Goal: Communication & Community: Answer question/provide support

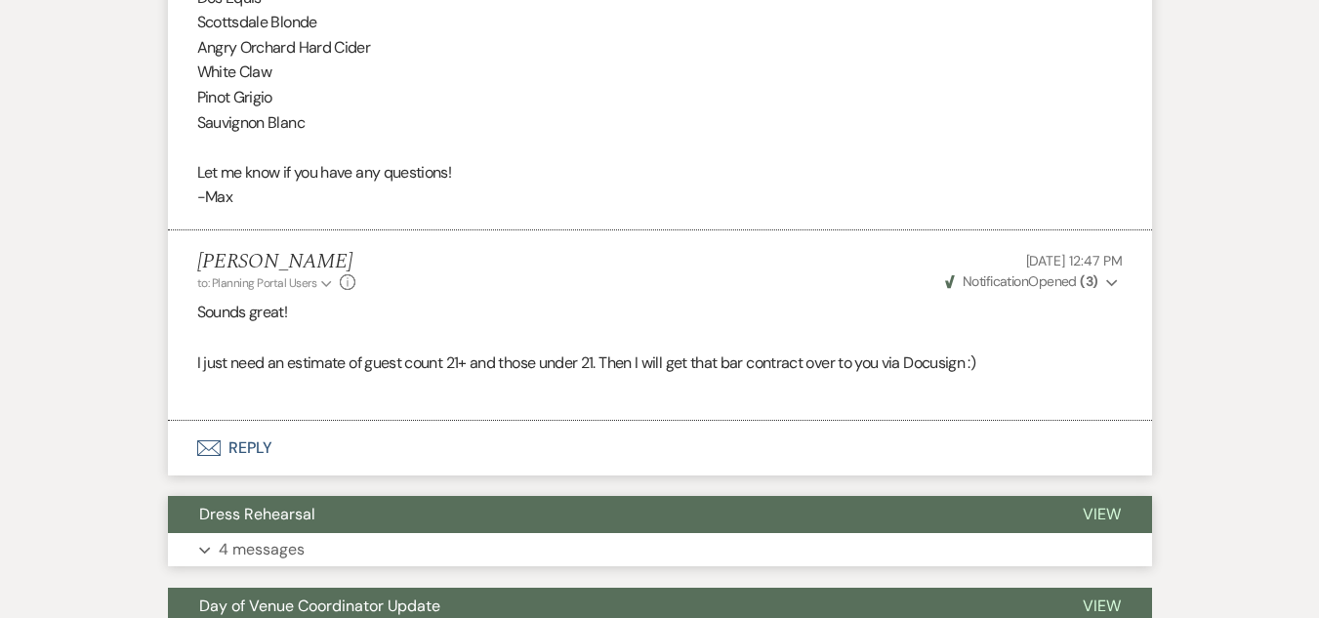
scroll to position [1379, 0]
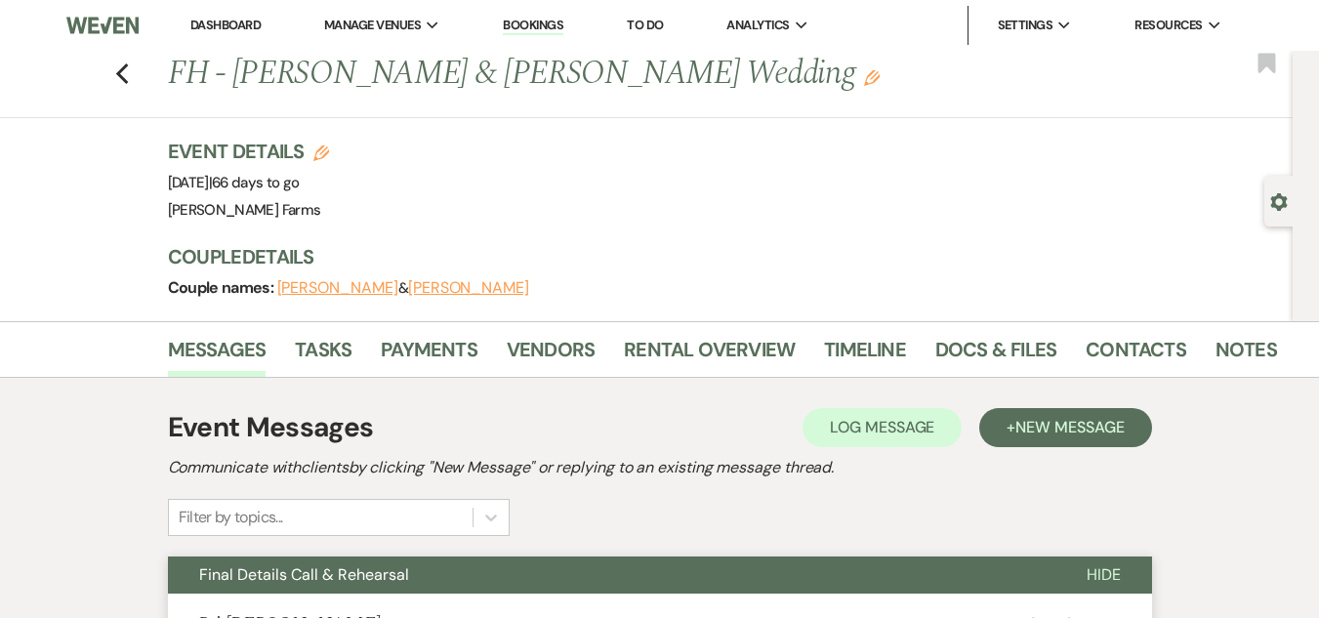
click at [218, 27] on link "Dashboard" at bounding box center [225, 25] width 70 height 17
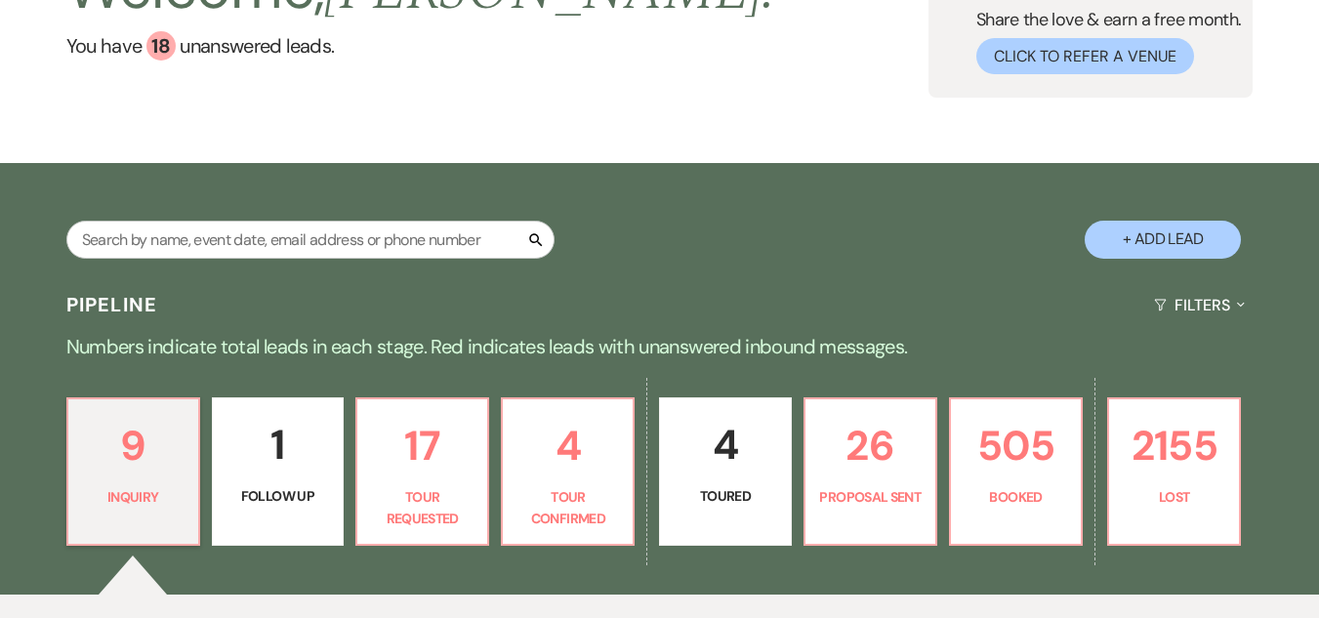
scroll to position [195, 0]
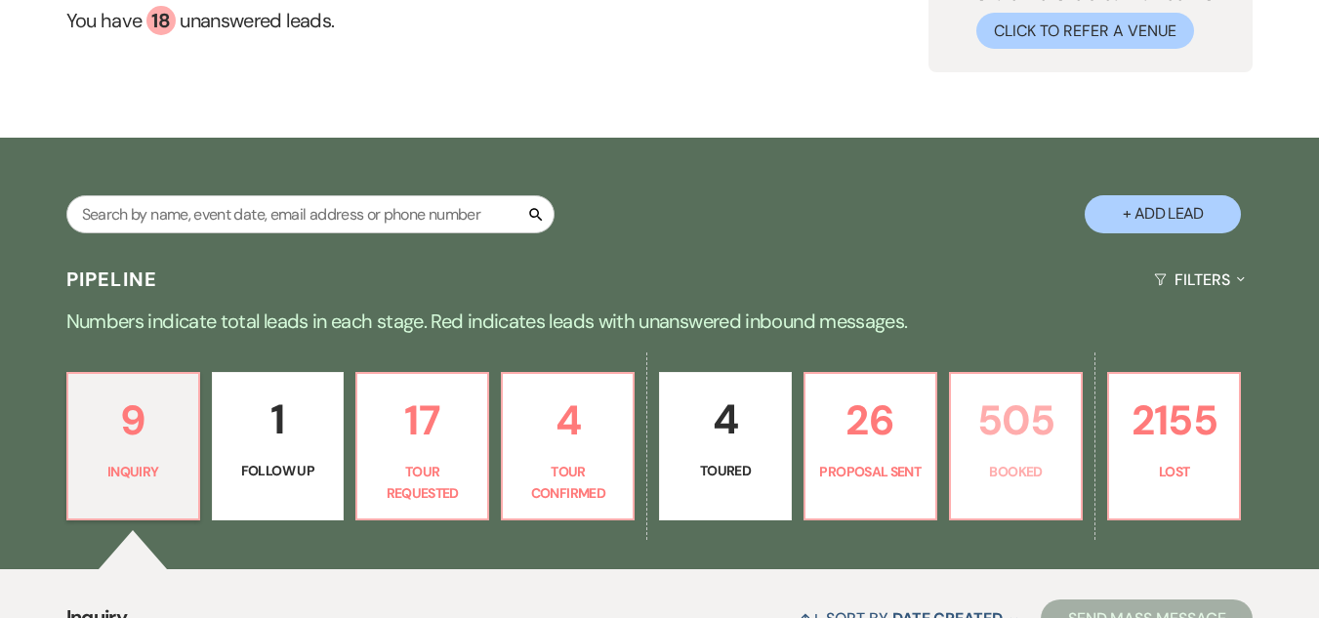
click at [1025, 417] on p "505" at bounding box center [1016, 420] width 106 height 65
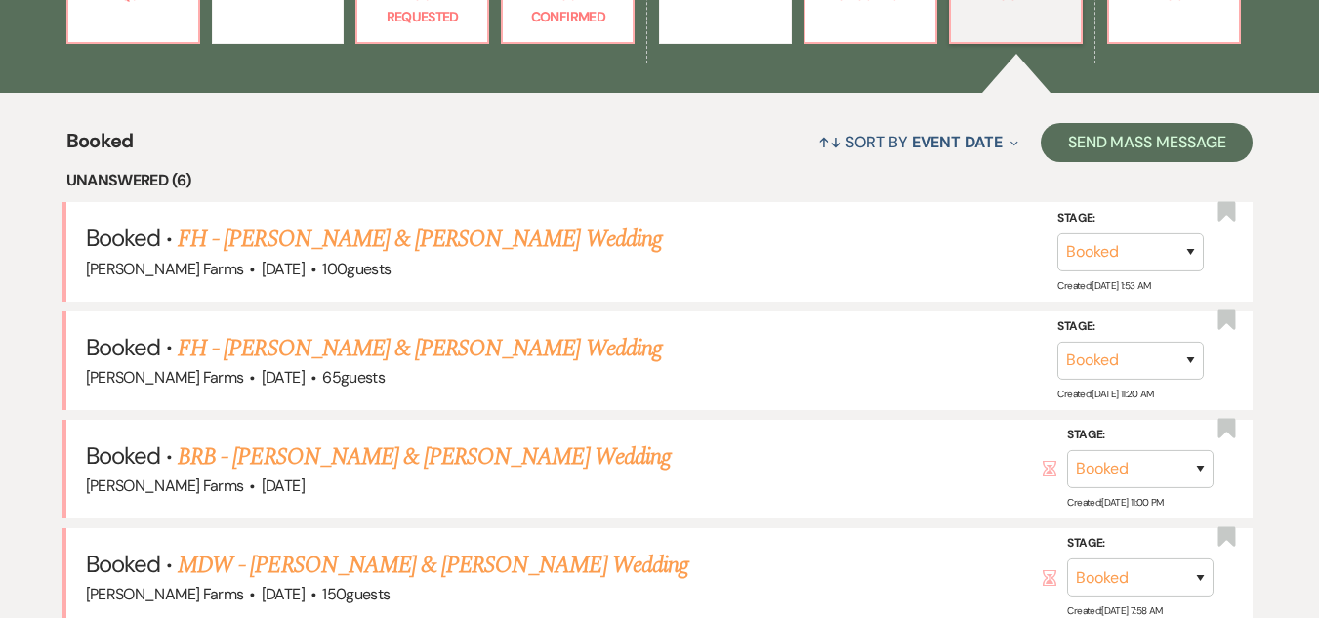
scroll to position [681, 0]
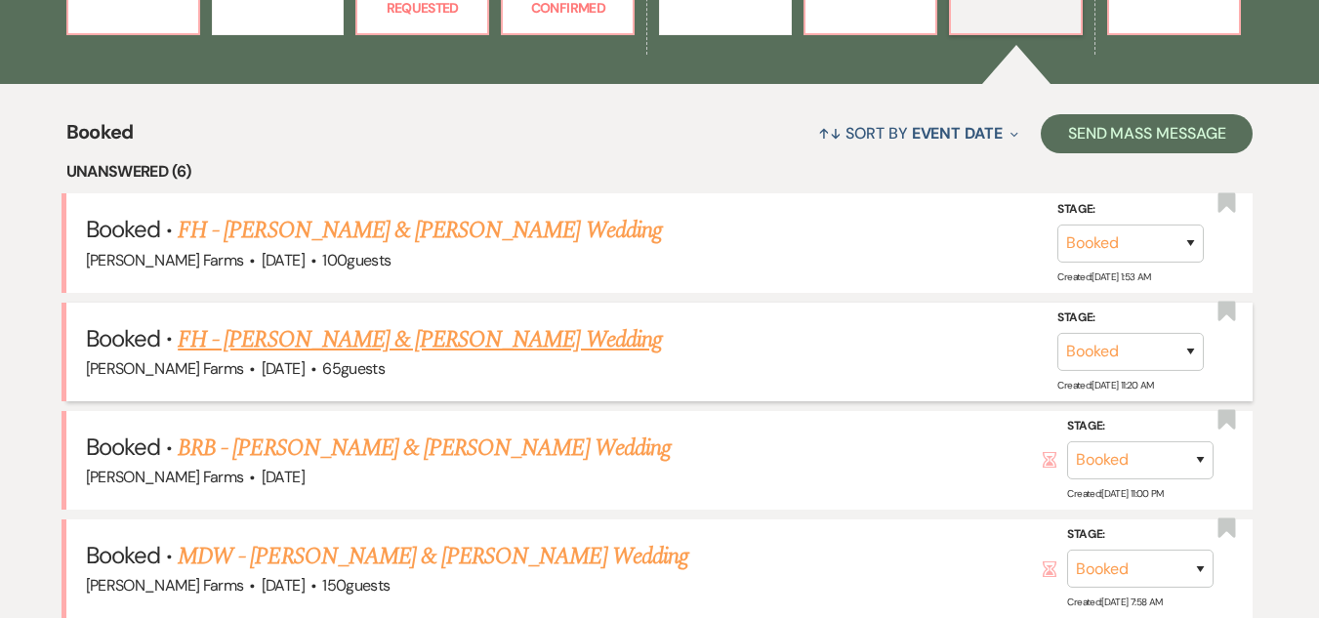
click at [460, 344] on link "FH - Jesus Lopez & Amber O'Regan's Wedding" at bounding box center [420, 339] width 484 height 35
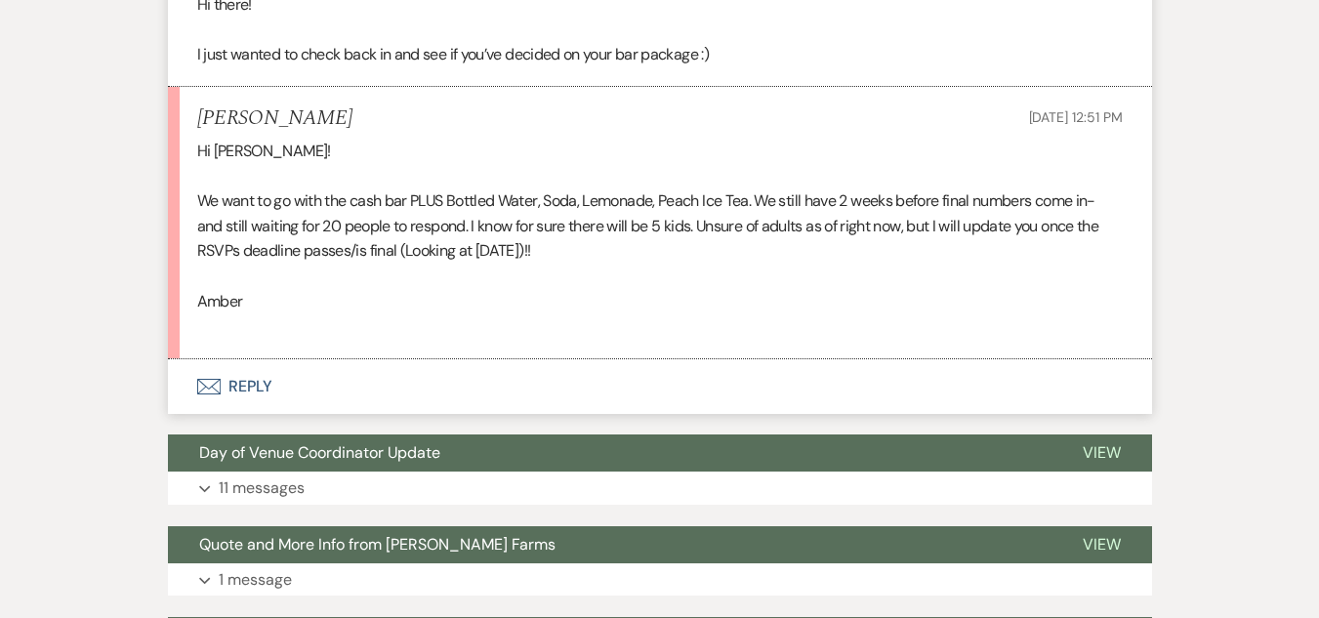
scroll to position [684, 0]
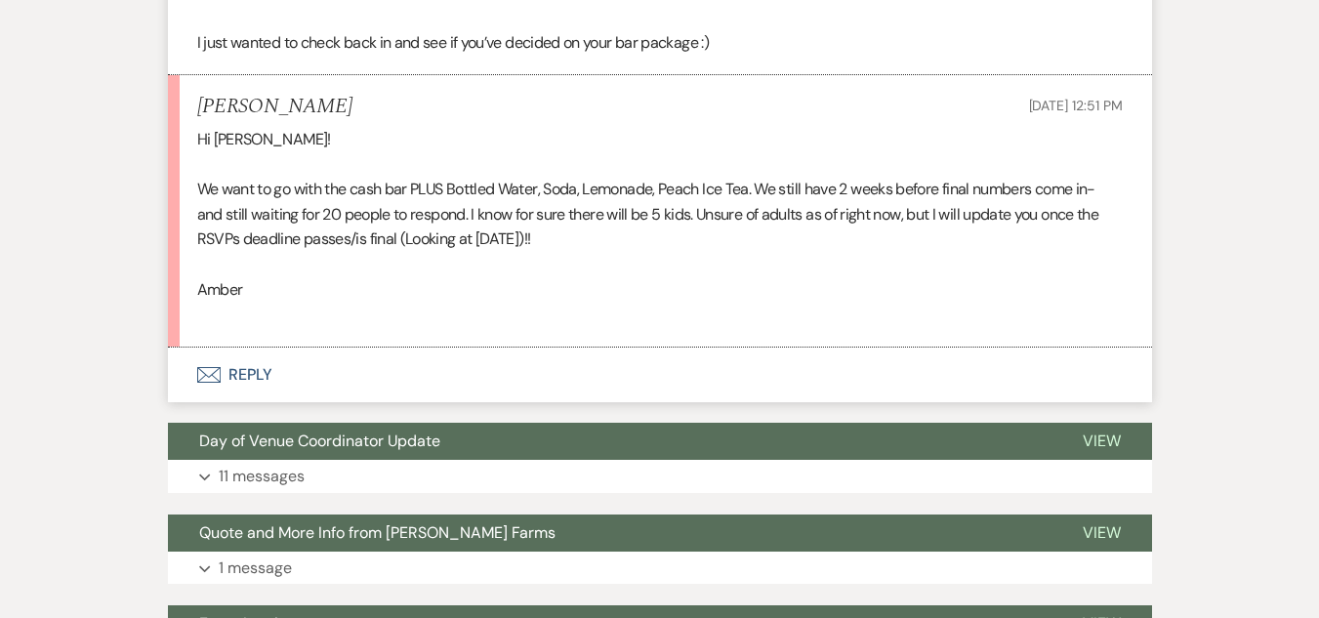
click at [237, 382] on button "Envelope Reply" at bounding box center [660, 375] width 984 height 55
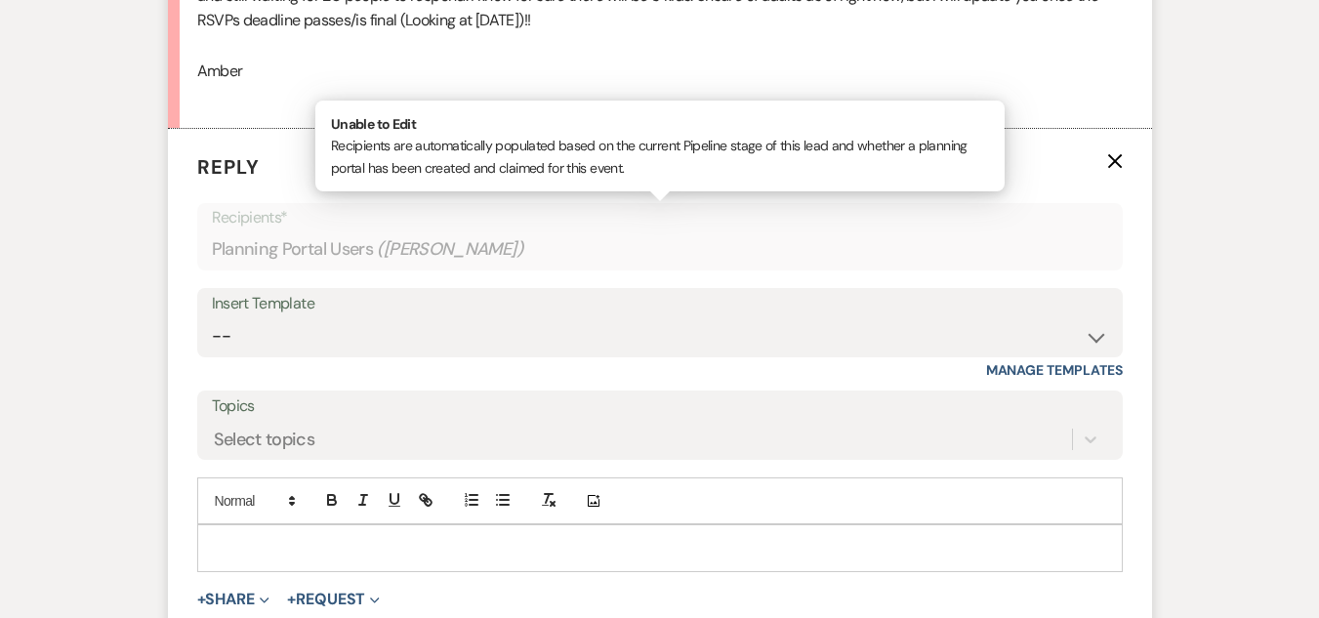
scroll to position [1012, 0]
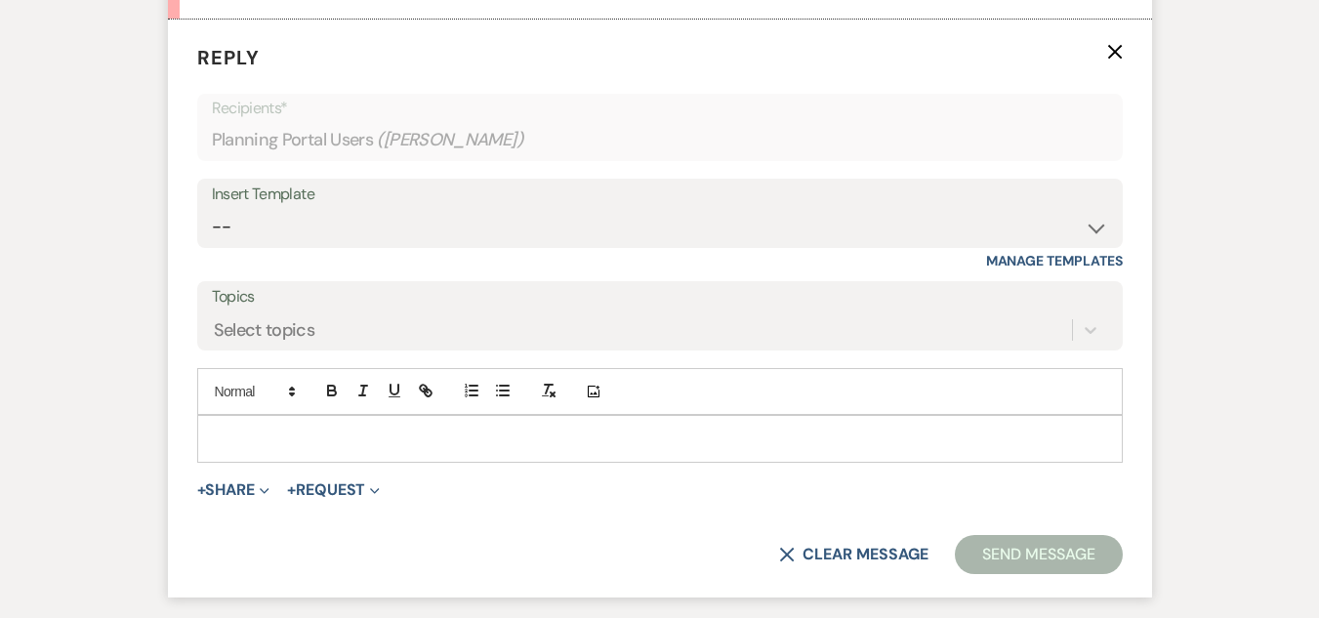
click at [346, 439] on p at bounding box center [660, 438] width 895 height 21
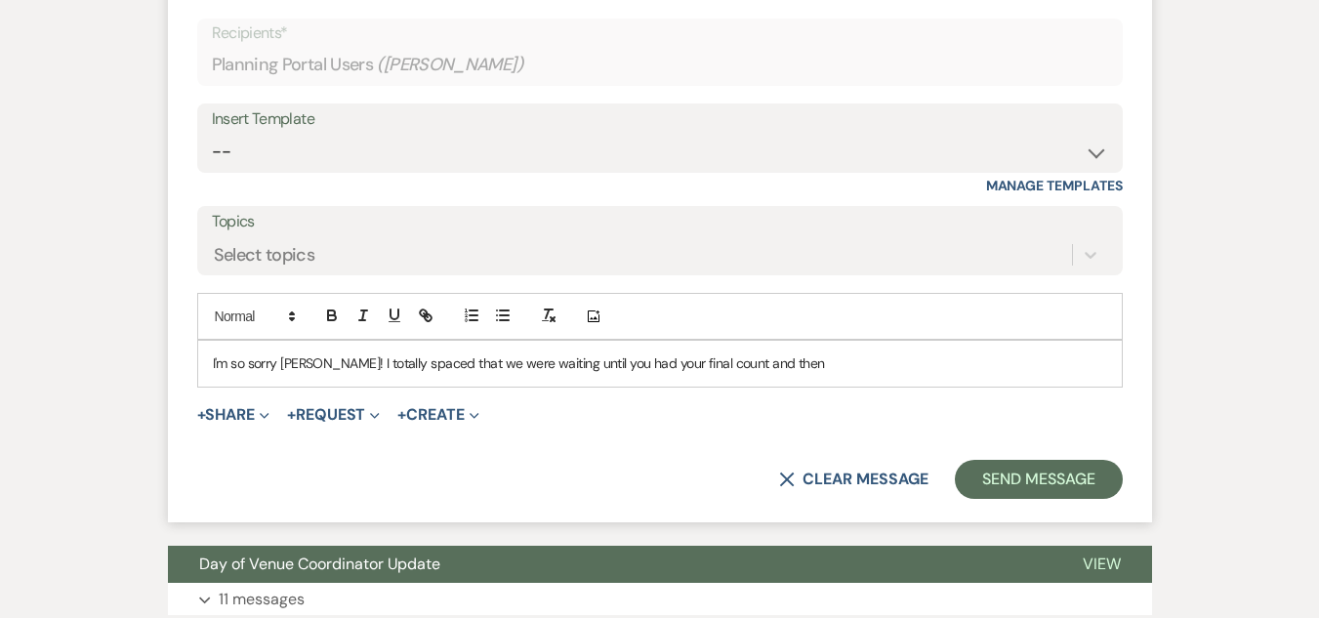
scroll to position [1207, 0]
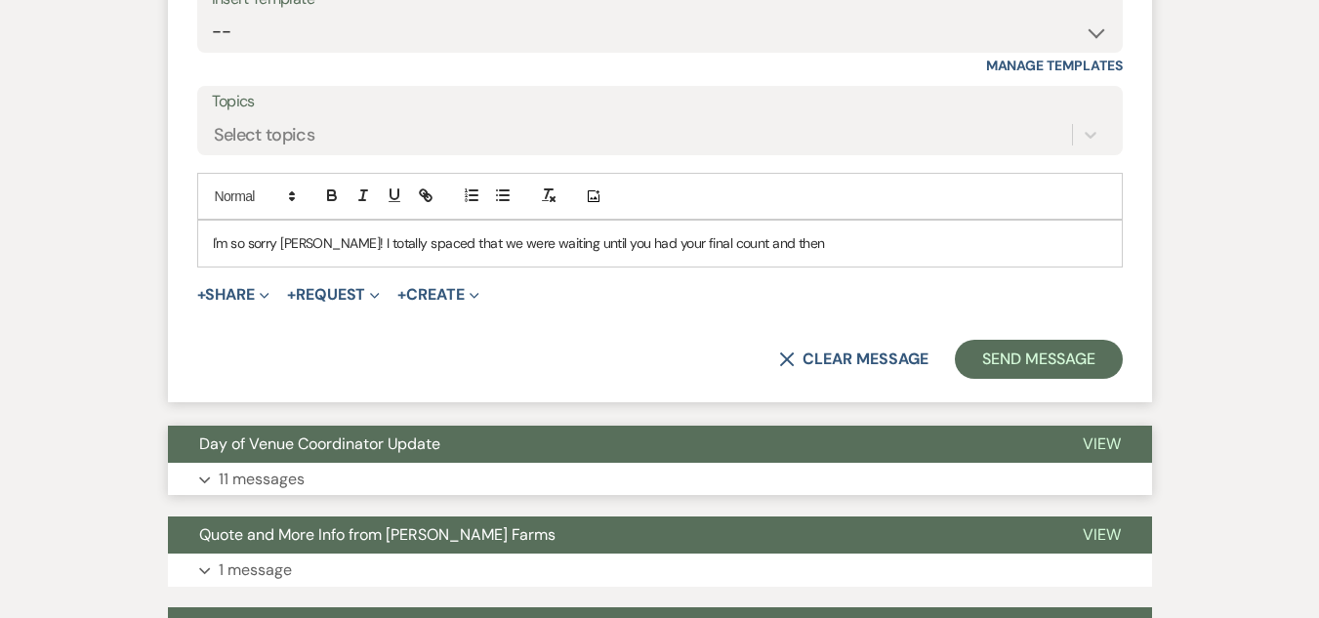
click at [401, 468] on button "Expand 11 messages" at bounding box center [660, 479] width 984 height 33
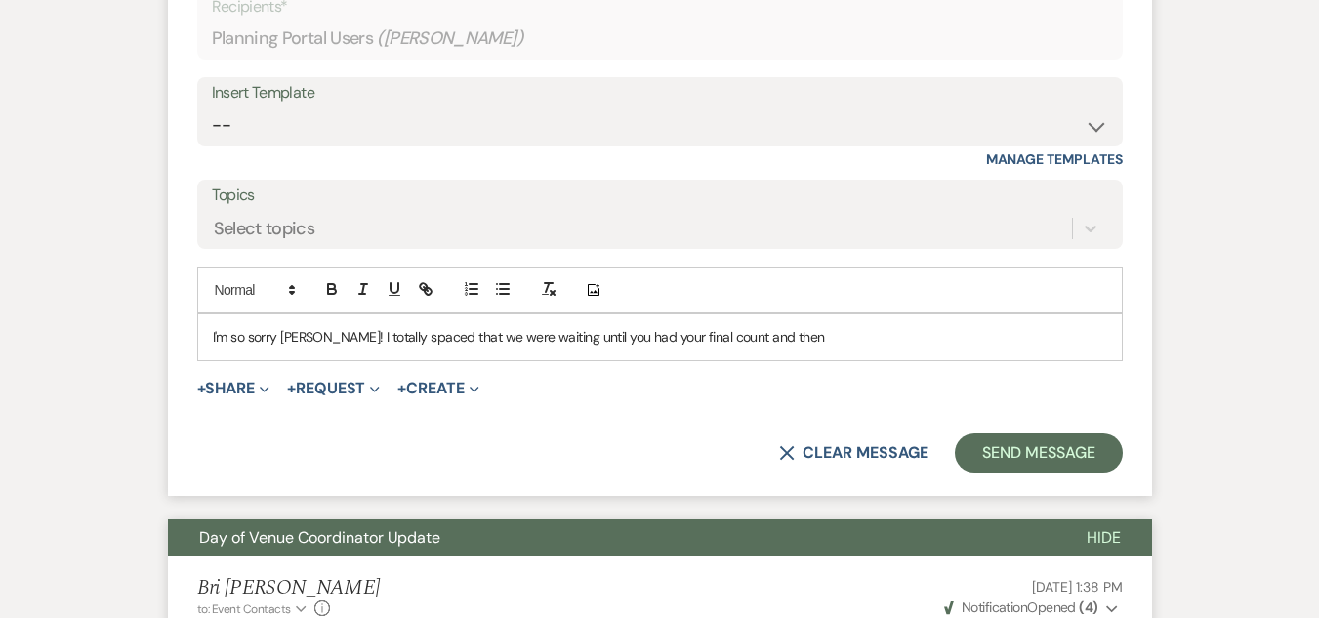
scroll to position [1110, 0]
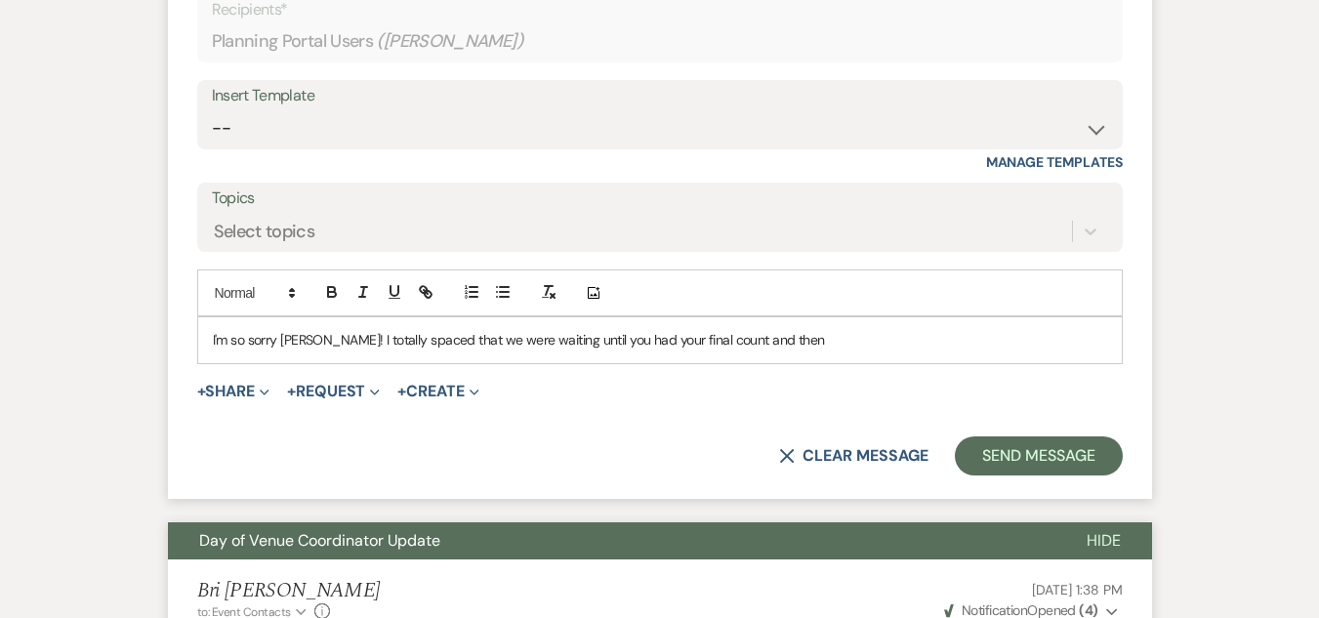
click at [771, 345] on p "I'm so sorry Amber! I totally spaced that we were waiting until you had your fi…" at bounding box center [660, 339] width 895 height 21
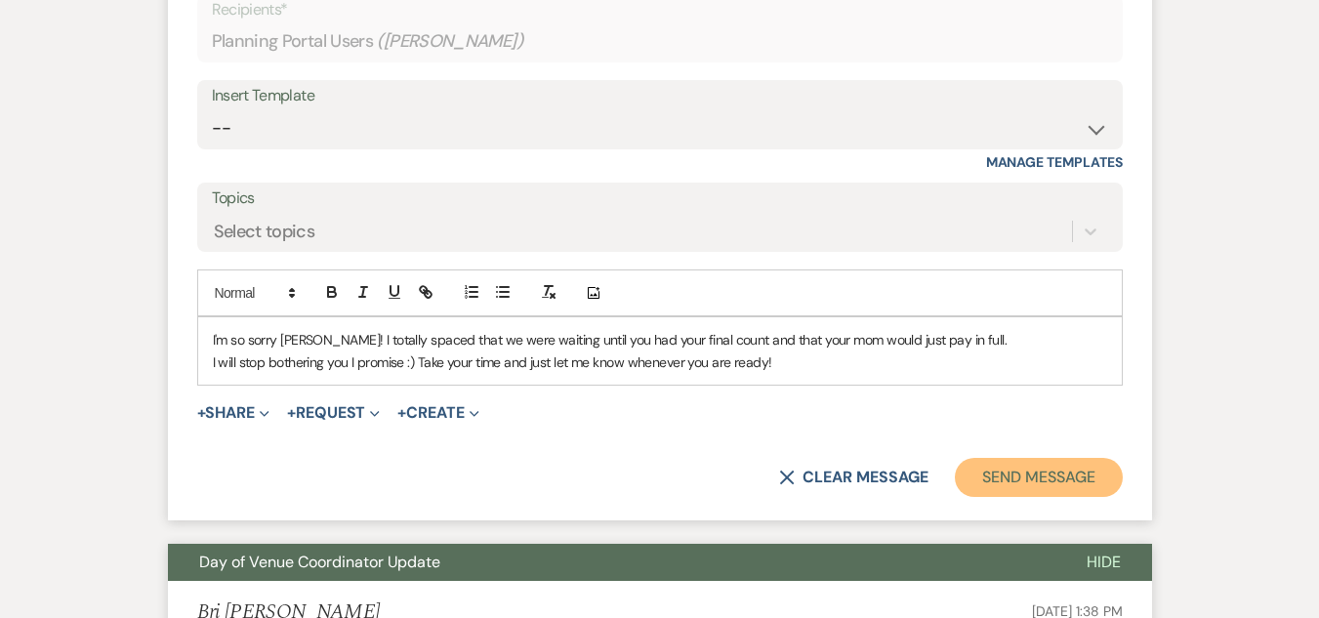
click at [1030, 486] on button "Send Message" at bounding box center [1038, 477] width 167 height 39
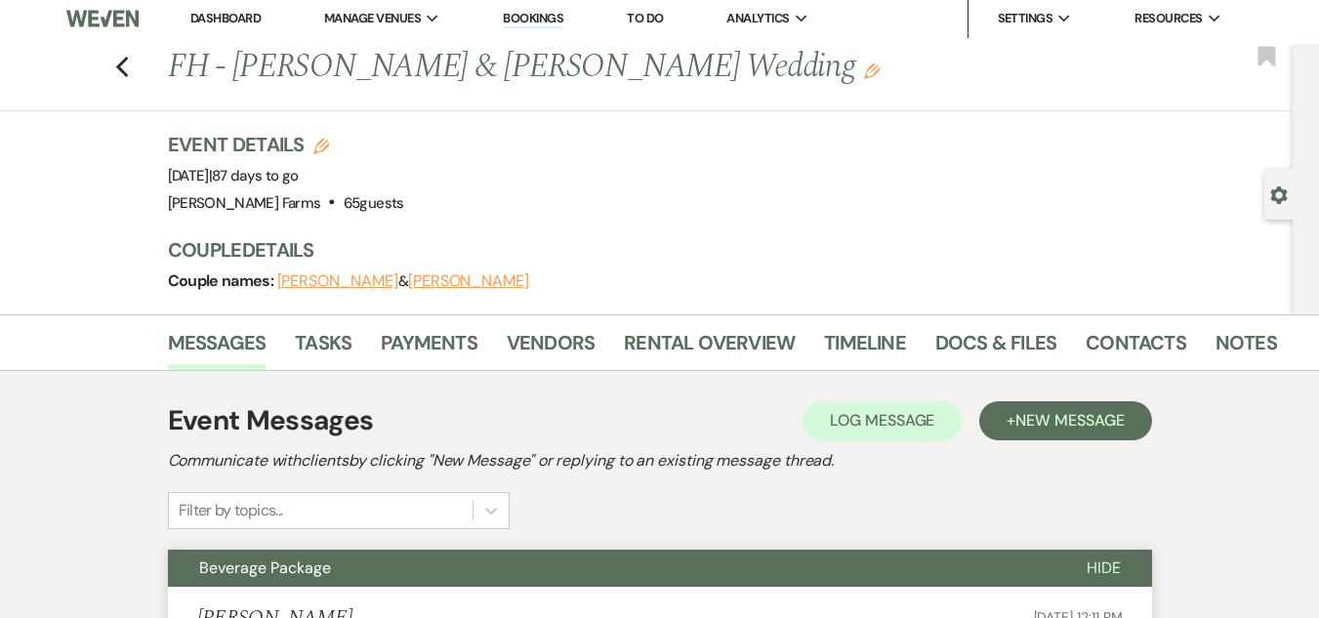
scroll to position [0, 0]
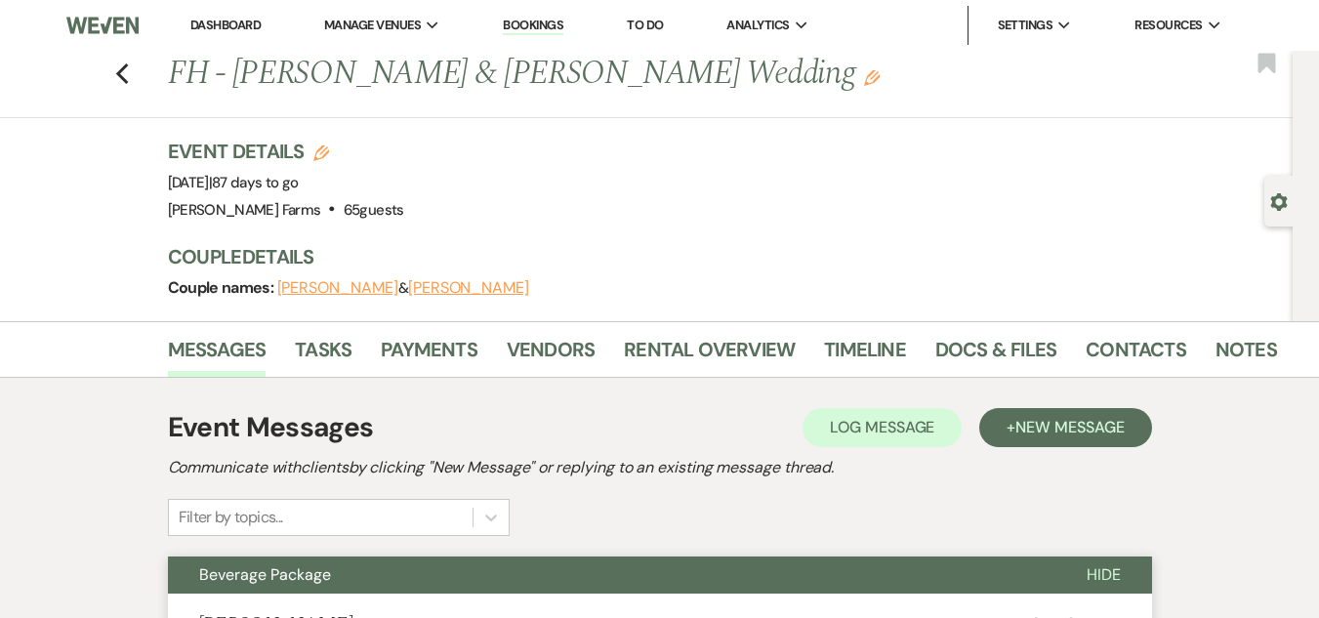
click at [205, 24] on link "Dashboard" at bounding box center [225, 25] width 70 height 17
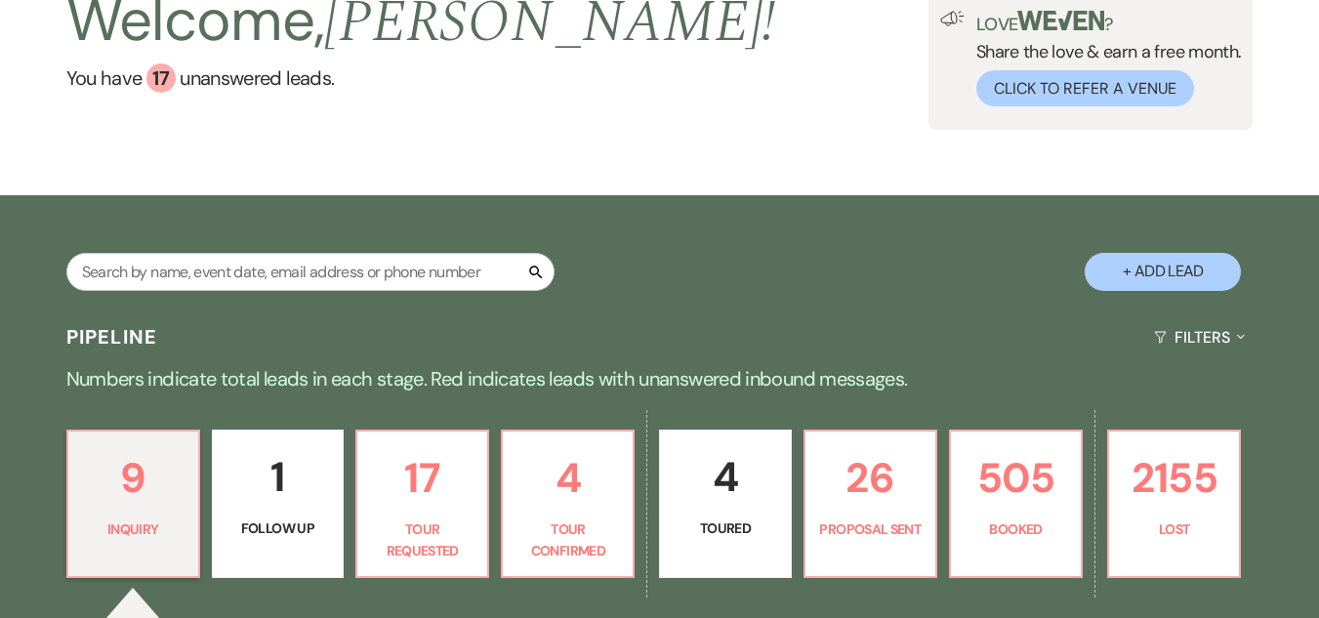
scroll to position [195, 0]
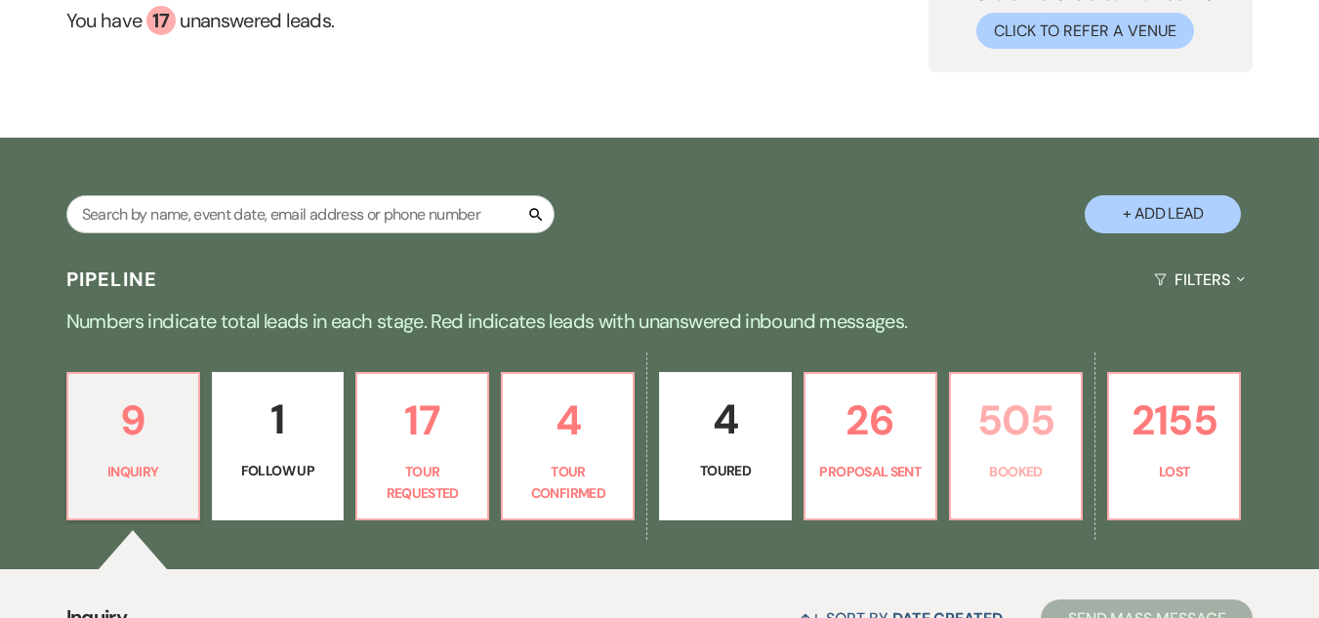
click at [1020, 468] on p "Booked" at bounding box center [1016, 471] width 106 height 21
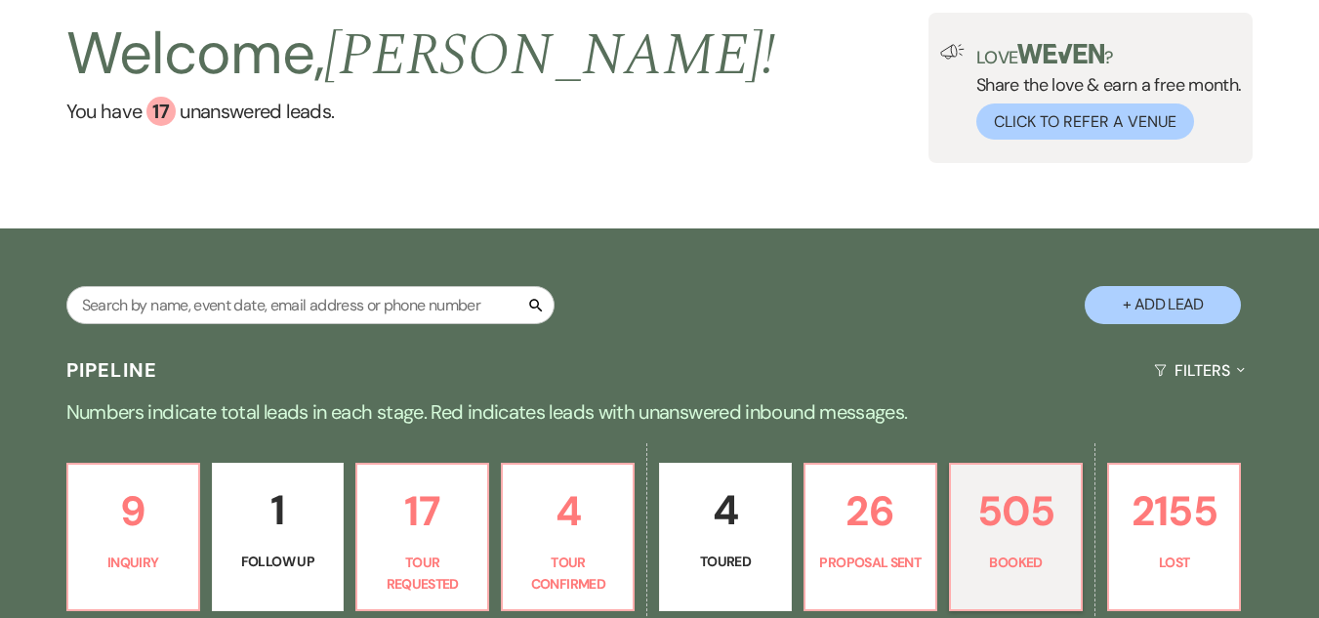
scroll to position [98, 0]
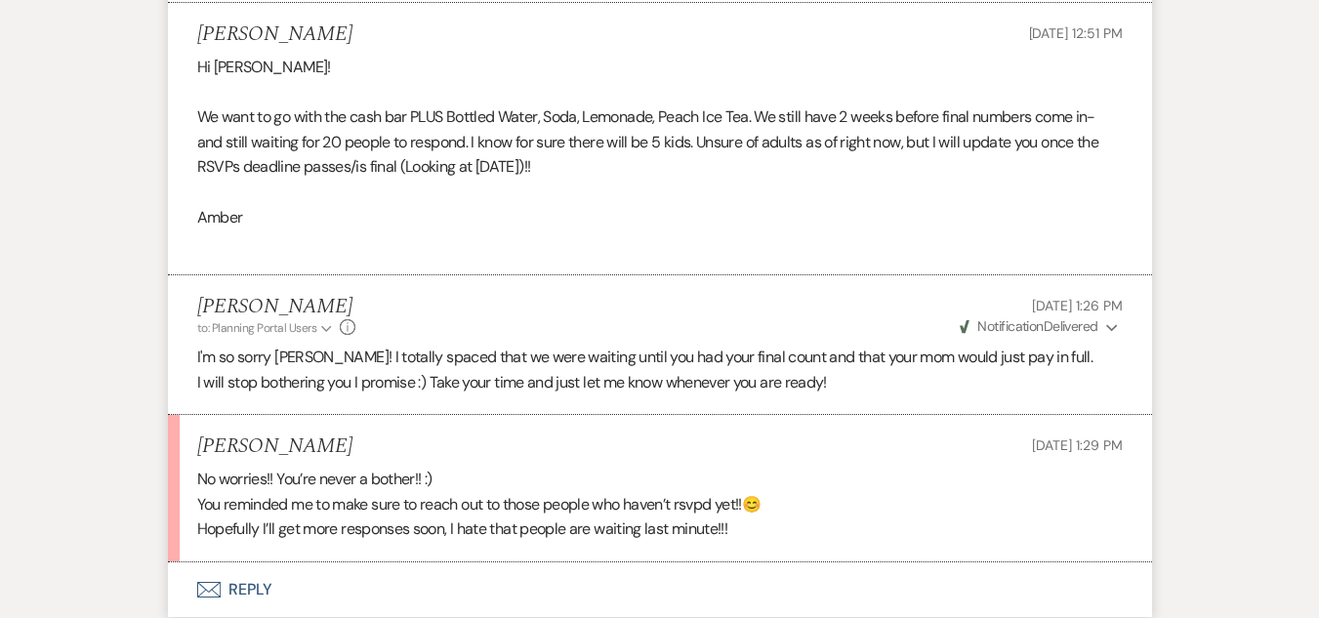
scroll to position [781, 0]
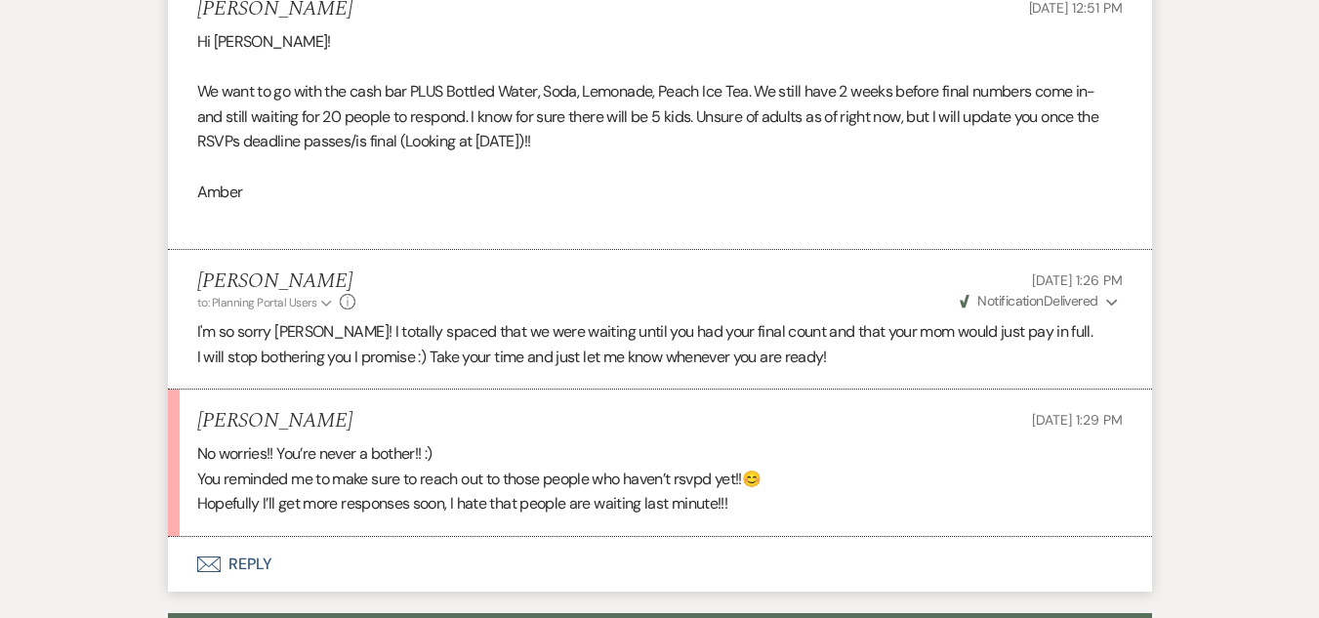
click at [280, 563] on button "Envelope Reply" at bounding box center [660, 564] width 984 height 55
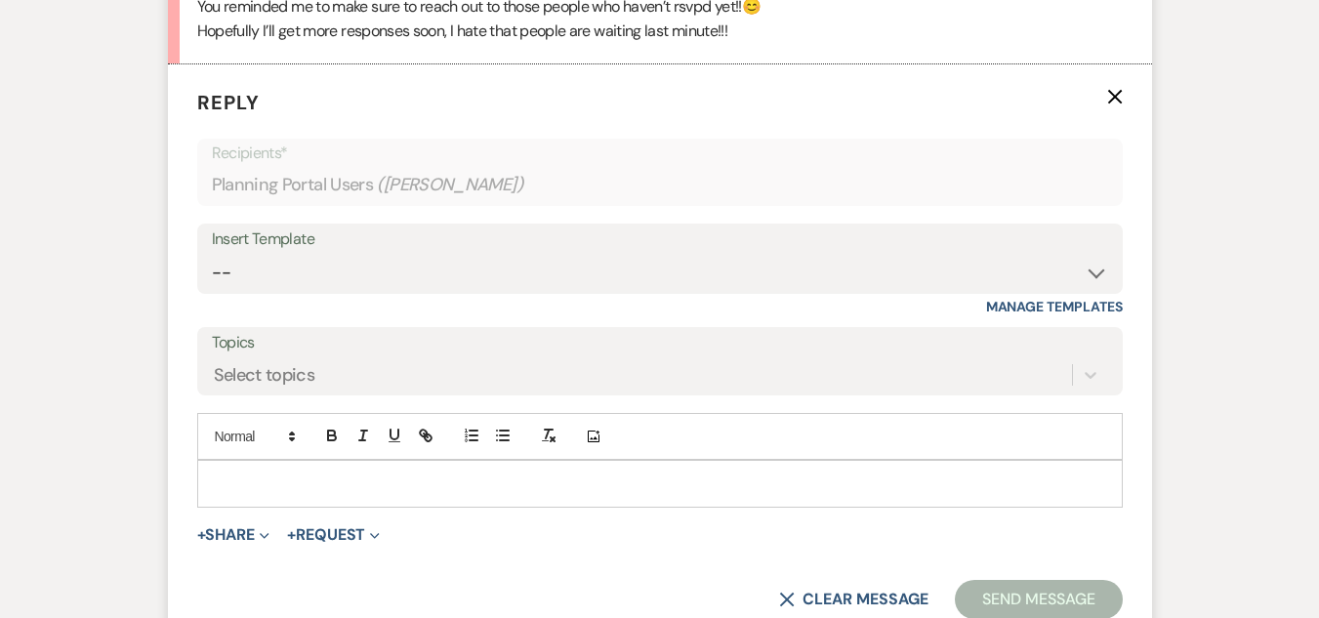
scroll to position [1270, 0]
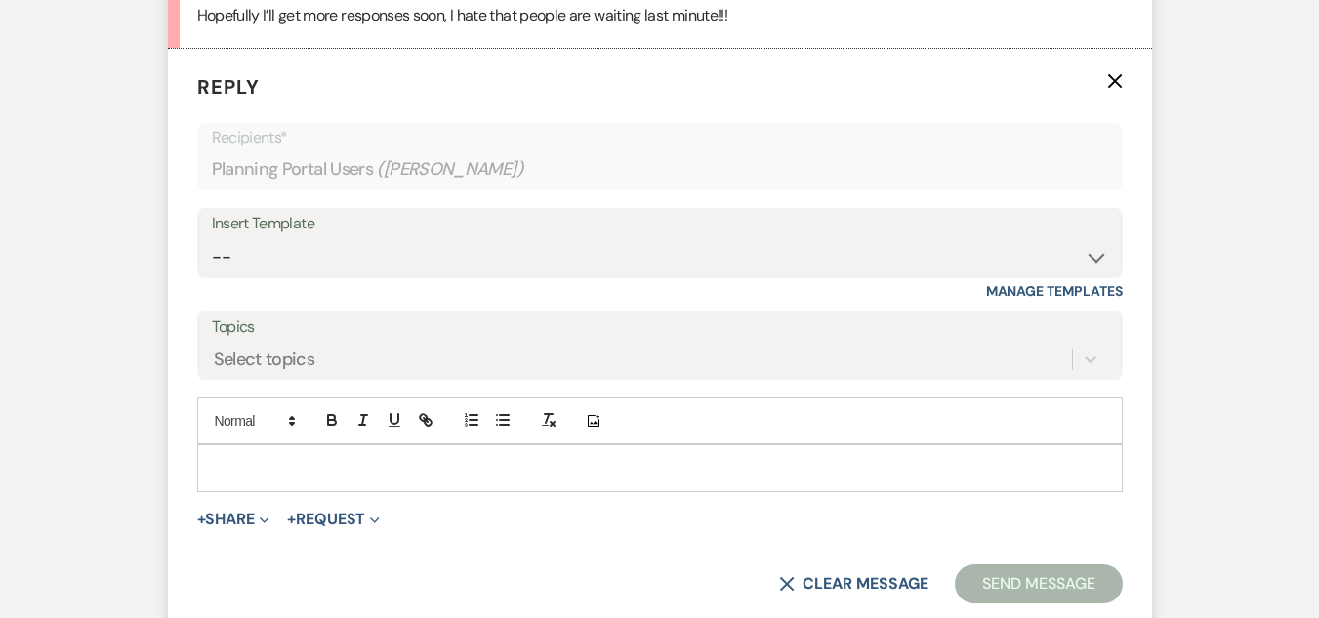
click at [395, 464] on p at bounding box center [660, 467] width 895 height 21
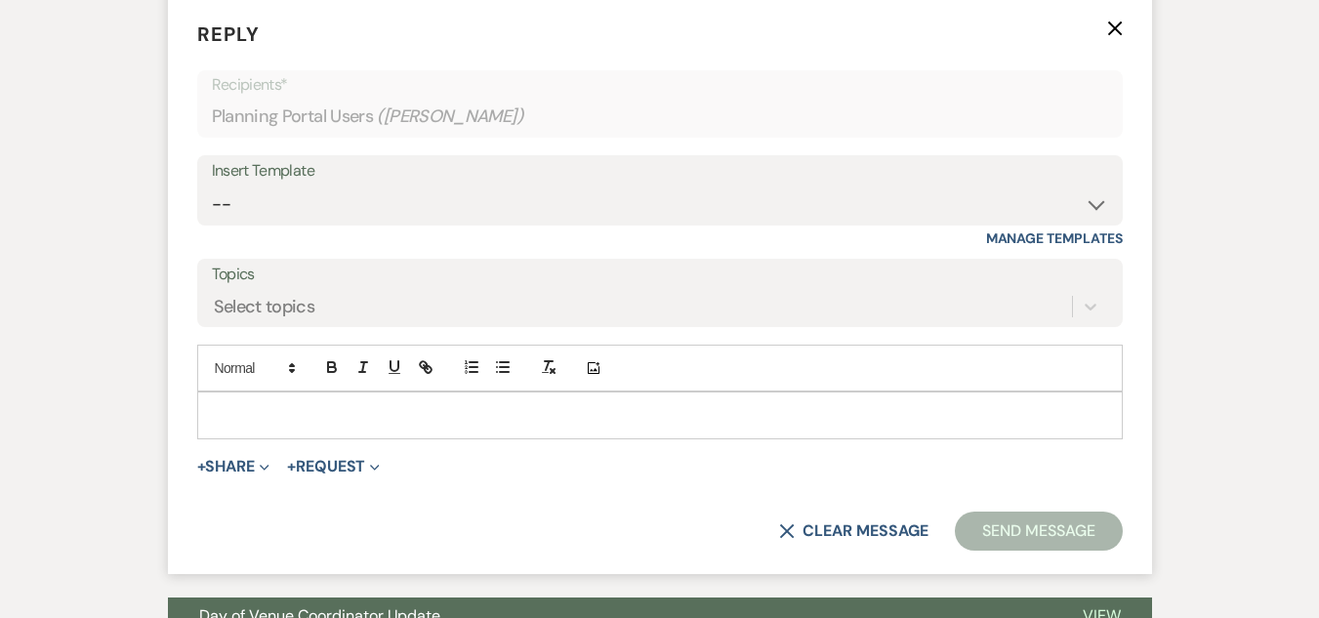
scroll to position [1367, 0]
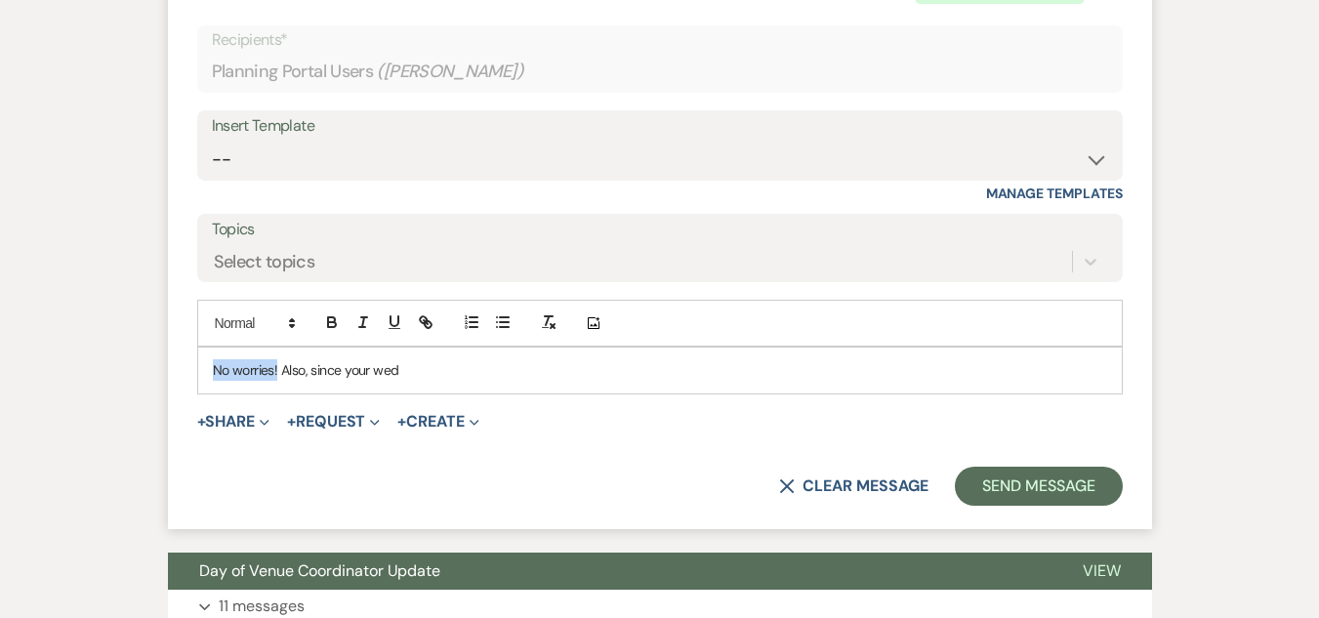
drag, startPoint x: 277, startPoint y: 377, endPoint x: 178, endPoint y: 351, distance: 103.0
click at [177, 361] on form "Reply X Saving draft... Recipients* Planning Portal Users ( Amber O'Regan ) Ins…" at bounding box center [660, 240] width 984 height 578
click at [399, 367] on p "Oh good! Also, since your wed" at bounding box center [660, 369] width 895 height 21
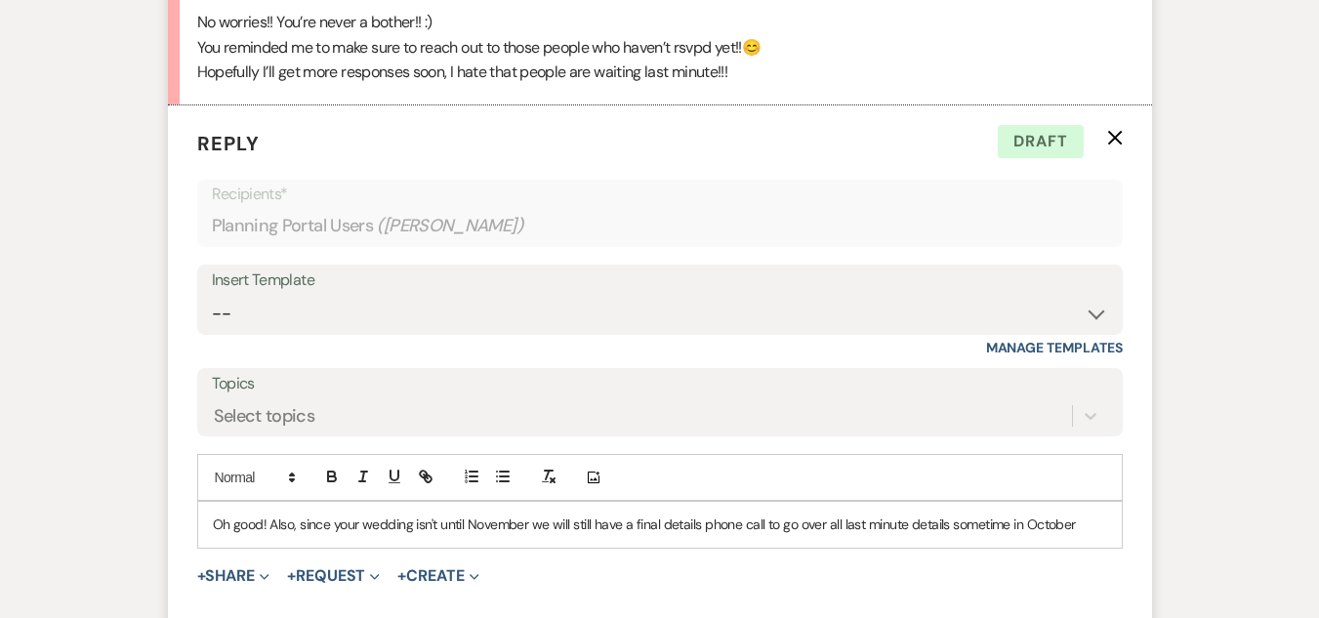
scroll to position [1270, 0]
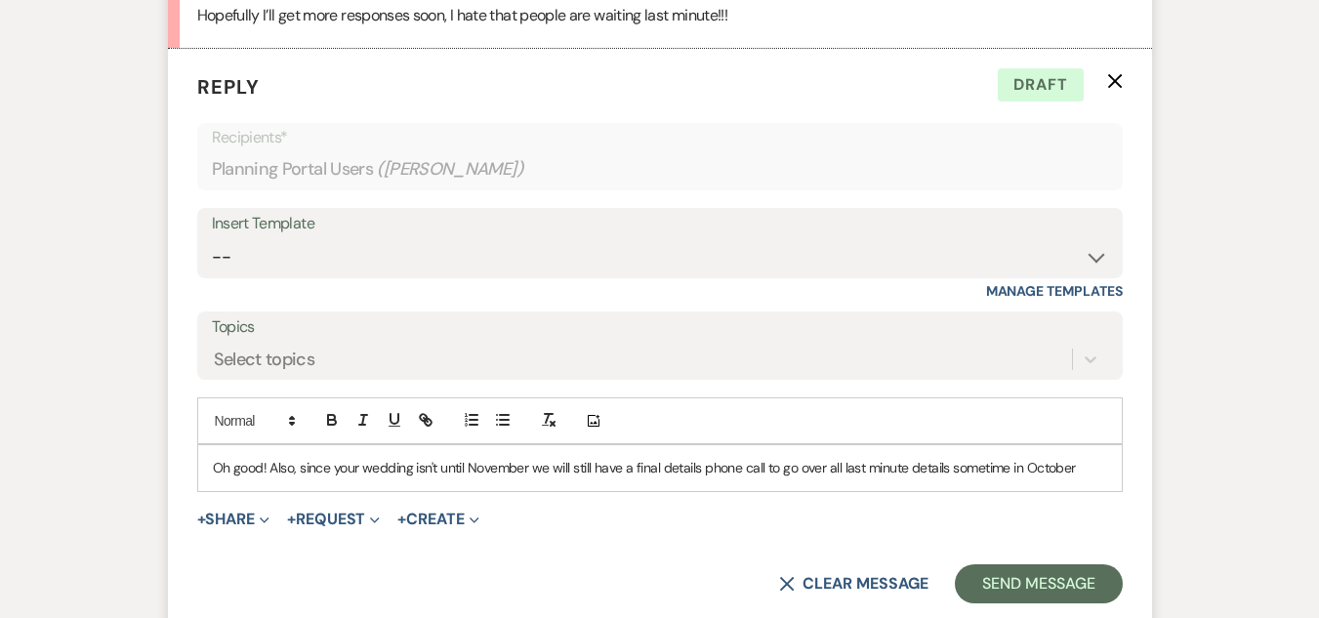
click at [956, 468] on p "Oh good! Also, since your wedding isn't until November we will still have a fin…" at bounding box center [660, 467] width 895 height 21
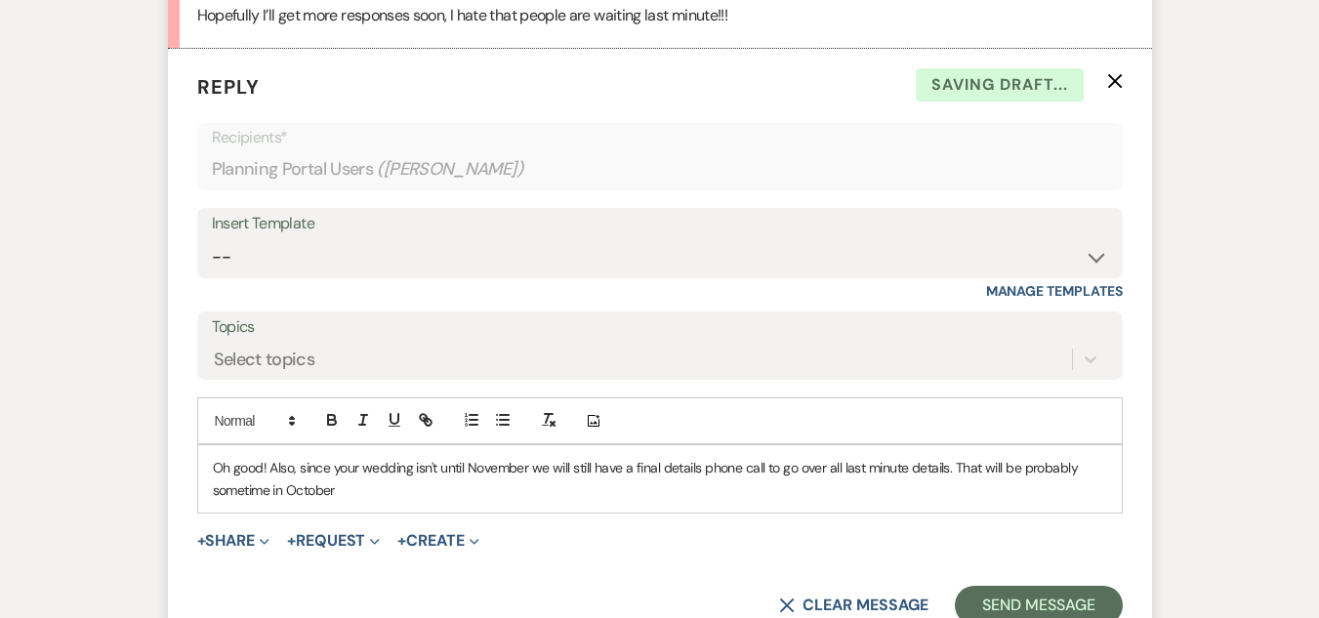
click at [349, 492] on p "Oh good! Also, since your wedding isn't until November we will still have a fin…" at bounding box center [660, 479] width 895 height 44
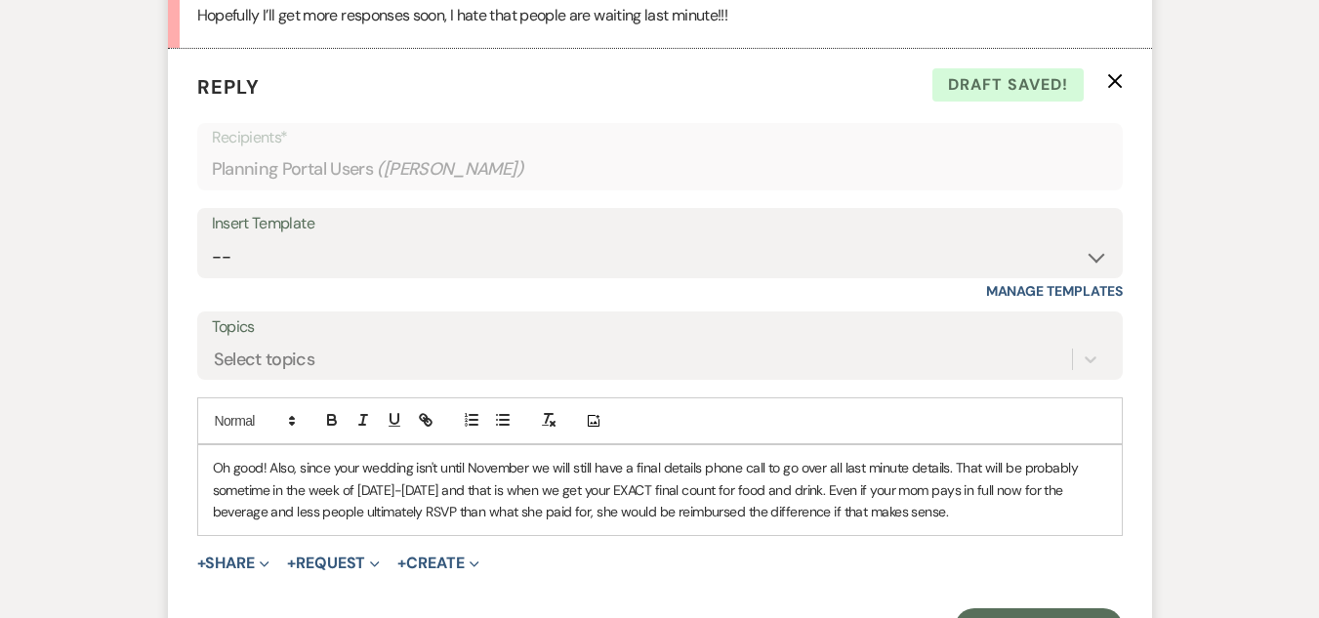
click at [857, 489] on p "Oh good! Also, since your wedding isn't until November we will still have a fin…" at bounding box center [660, 489] width 895 height 65
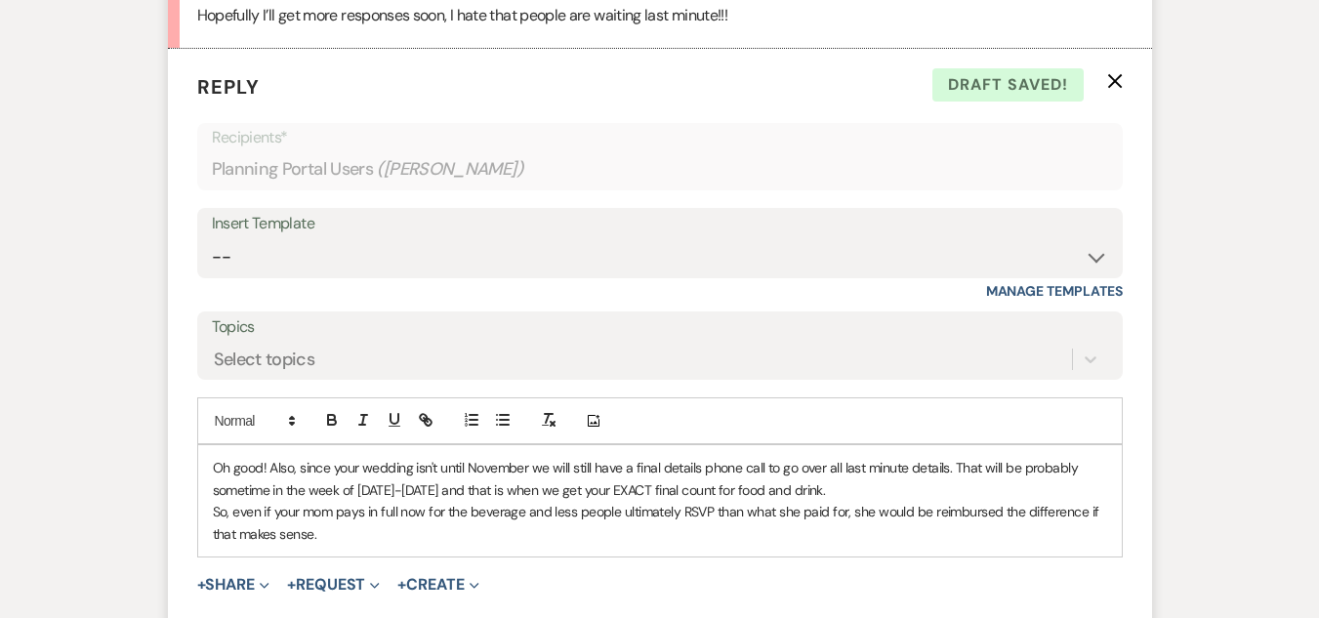
click at [343, 533] on p "So, even if your mom pays in full now for the beverage and less people ultimate…" at bounding box center [660, 523] width 895 height 44
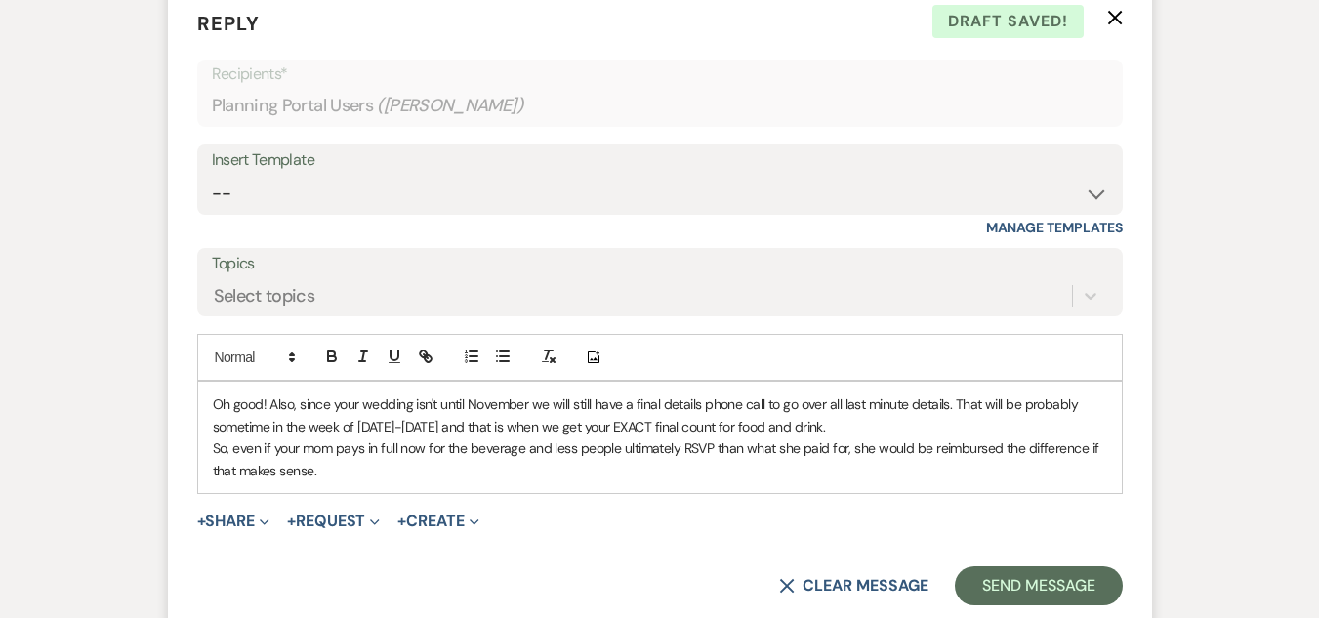
scroll to position [1465, 0]
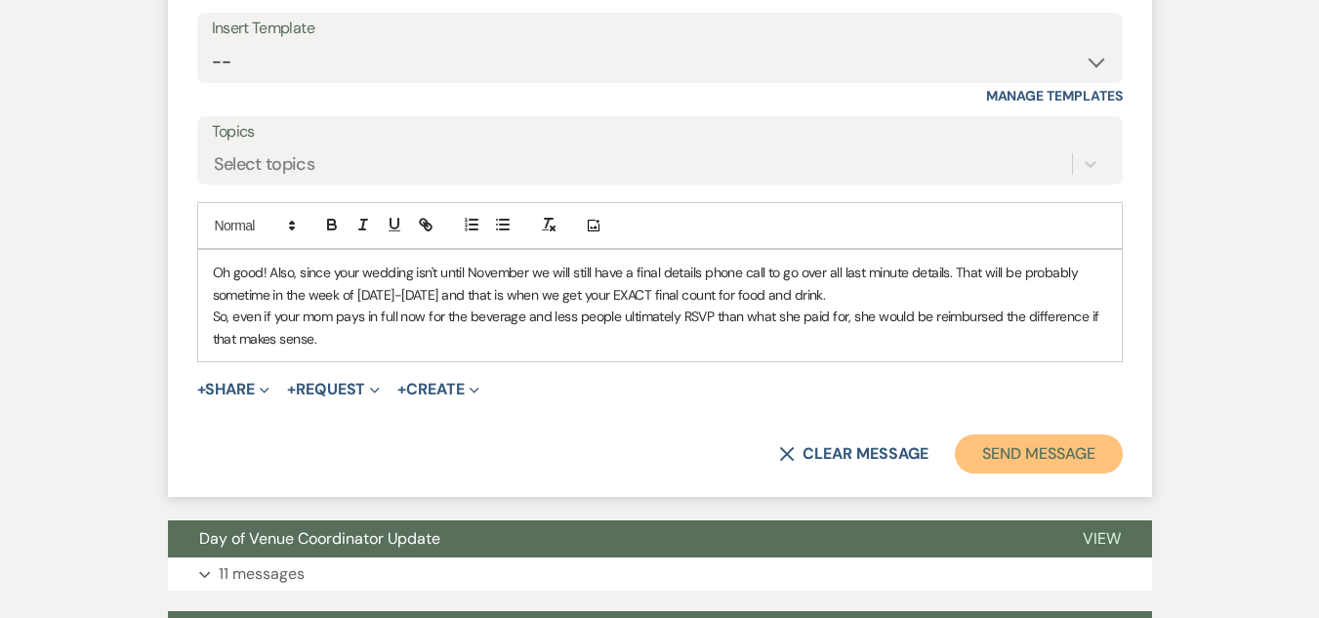
click at [978, 450] on button "Send Message" at bounding box center [1038, 454] width 167 height 39
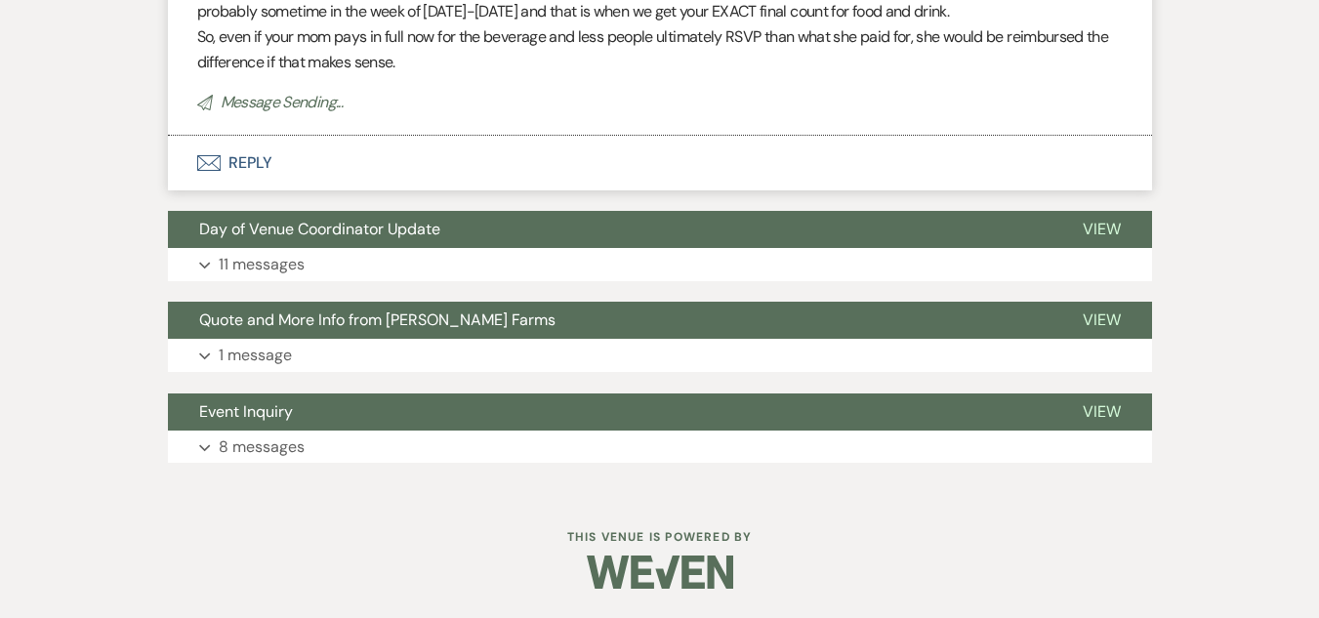
scroll to position [1372, 0]
